Goal: Navigation & Orientation: Find specific page/section

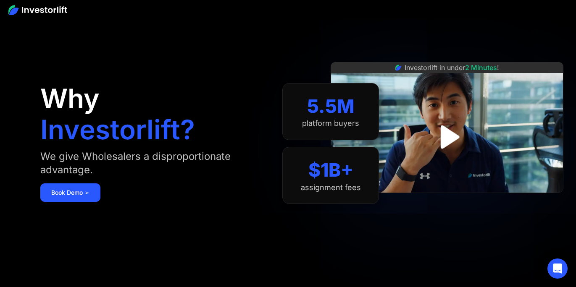
click at [461, 53] on div "Investorlift in under 2 Minutes !" at bounding box center [447, 143] width 233 height 287
click at [54, 11] on img at bounding box center [37, 10] width 59 height 10
click at [88, 155] on div "We give Wholesalers a disproportionate advantage." at bounding box center [152, 163] width 225 height 27
click at [83, 132] on h1 "Investorlift?" at bounding box center [117, 129] width 155 height 27
click at [32, 13] on img at bounding box center [37, 10] width 59 height 10
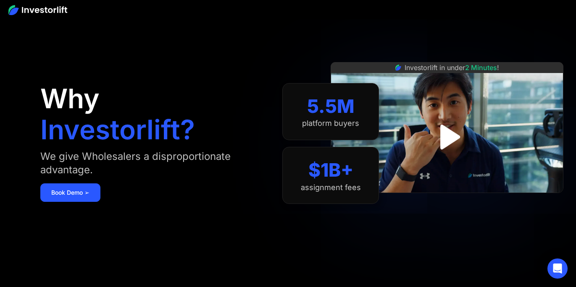
click at [42, 11] on img at bounding box center [37, 10] width 59 height 10
